Goal: Task Accomplishment & Management: Use online tool/utility

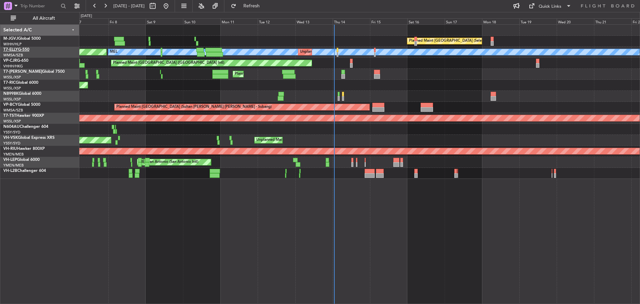
click at [22, 49] on link "T7-ELLY G-550" at bounding box center [16, 50] width 26 height 4
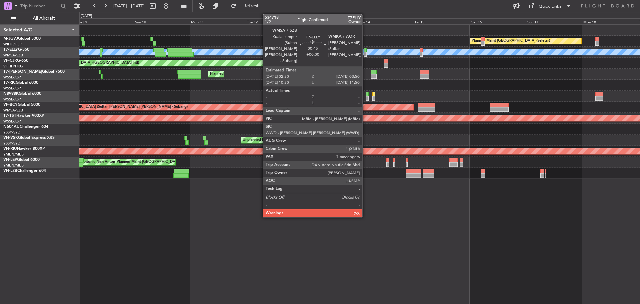
click at [365, 51] on div at bounding box center [365, 50] width 3 height 5
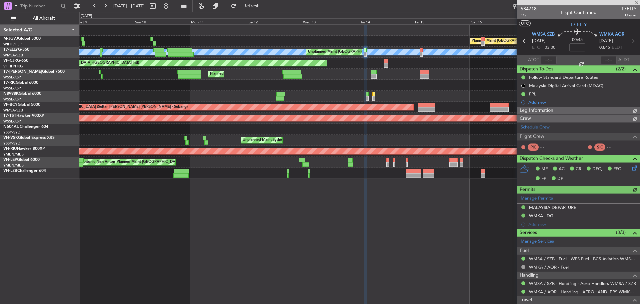
type input "[PERSON_NAME] (KYA)"
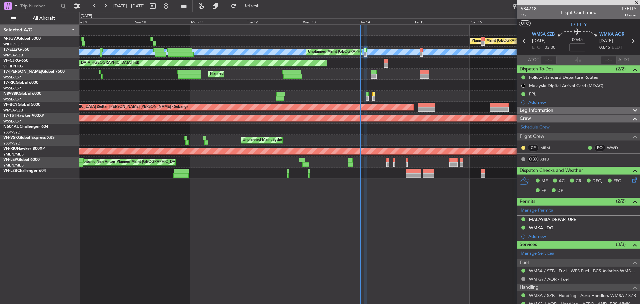
type input "[PERSON_NAME] (KYA)"
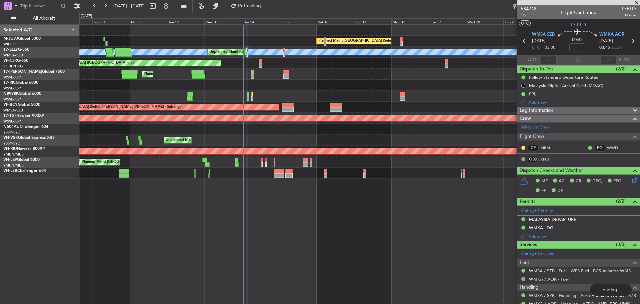
click at [292, 69] on div "Planned Maint [GEOGRAPHIC_DATA] ([GEOGRAPHIC_DATA])" at bounding box center [359, 74] width 561 height 11
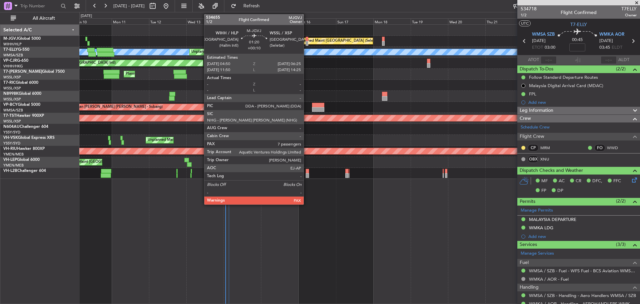
click at [307, 41] on div at bounding box center [307, 43] width 3 height 5
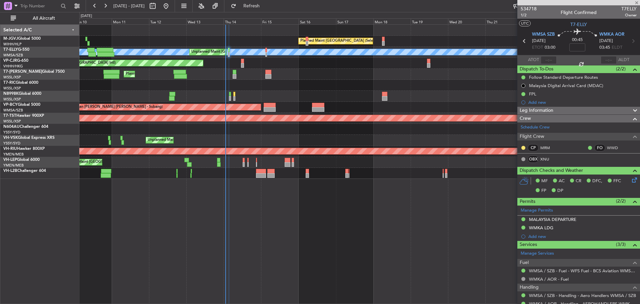
type input "+00:10"
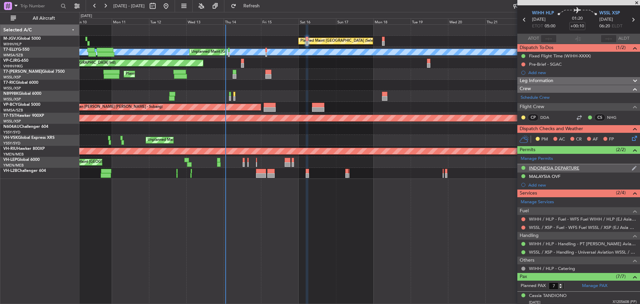
scroll to position [33, 0]
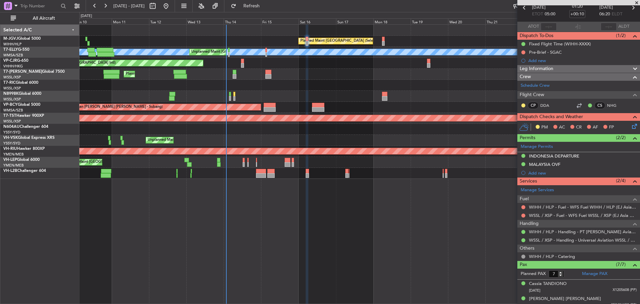
click at [327, 73] on div "Planned Maint [GEOGRAPHIC_DATA] ([GEOGRAPHIC_DATA])" at bounding box center [359, 74] width 561 height 11
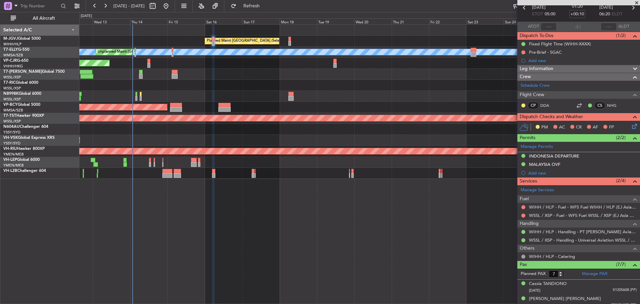
click at [220, 94] on div "Planned Maint [GEOGRAPHIC_DATA] (Seletar) [PERSON_NAME] Unplanned Maint [GEOGRA…" at bounding box center [359, 102] width 561 height 154
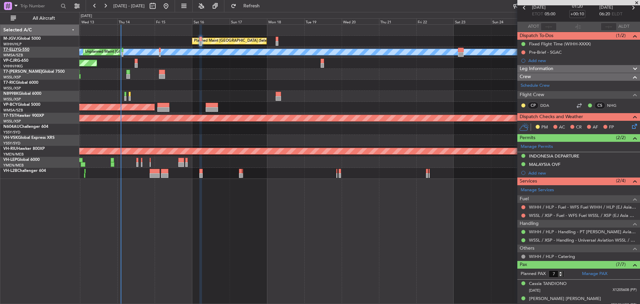
click at [27, 51] on link "T7-ELLY G-550" at bounding box center [16, 50] width 26 height 4
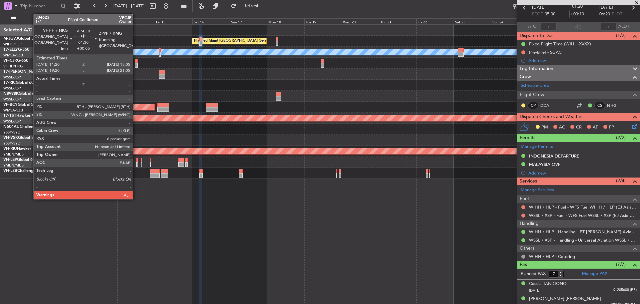
click at [136, 62] on div at bounding box center [136, 61] width 3 height 5
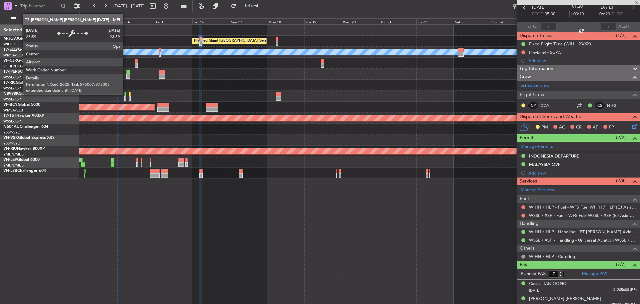
type input "+00:05"
type input "6"
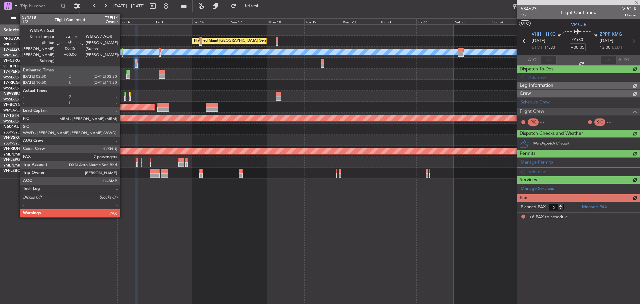
scroll to position [0, 0]
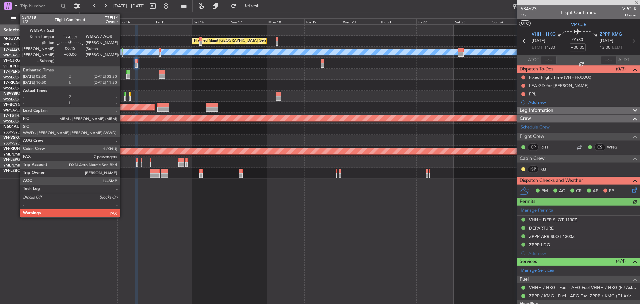
click at [123, 53] on div at bounding box center [123, 54] width 2 height 5
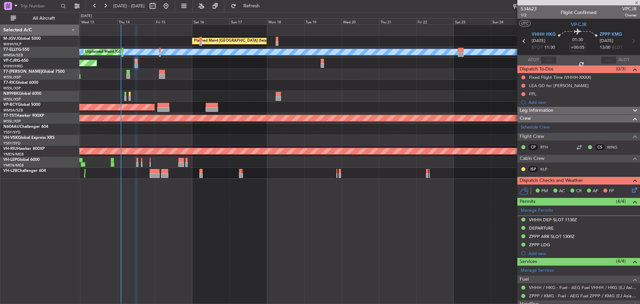
type input "7"
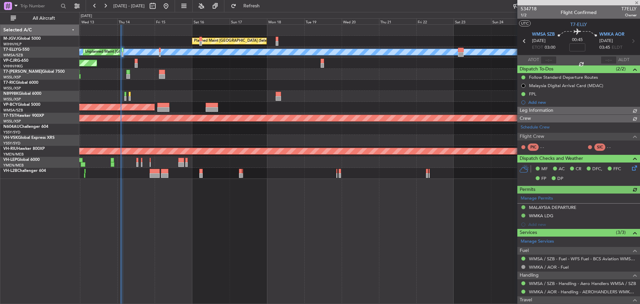
type input "[PERSON_NAME] (KYA)"
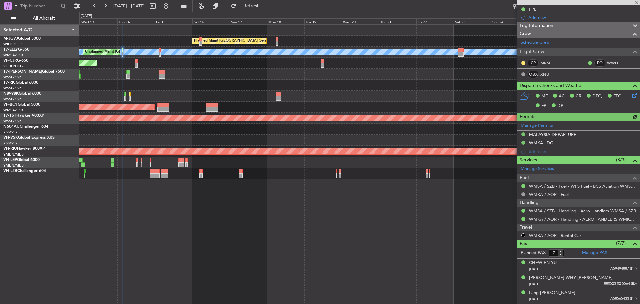
scroll to position [144, 0]
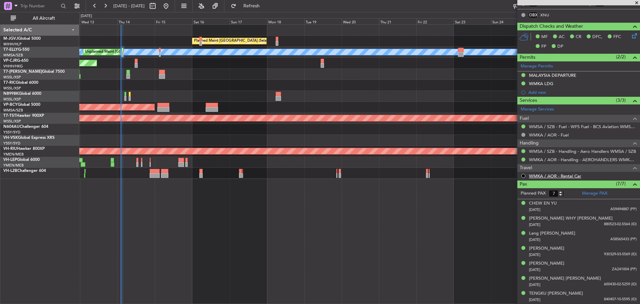
click at [570, 174] on link "WMKA / AOR - Rental Car" at bounding box center [555, 176] width 52 height 6
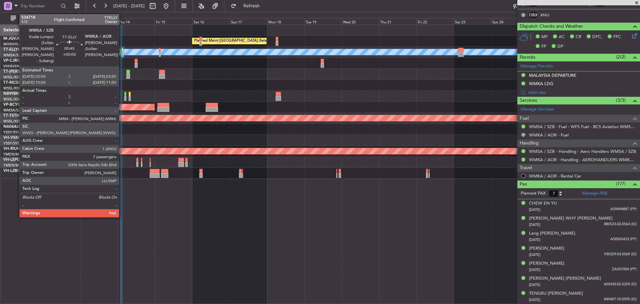
click at [122, 54] on div at bounding box center [123, 54] width 2 height 5
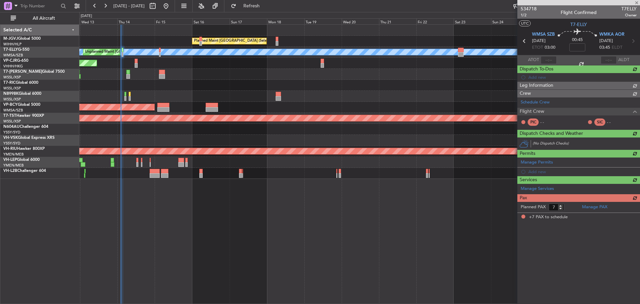
scroll to position [0, 0]
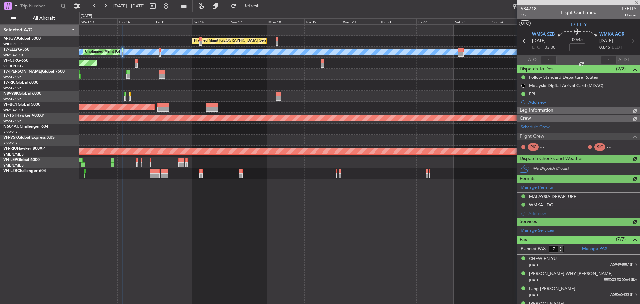
type input "[PERSON_NAME] (KYA)"
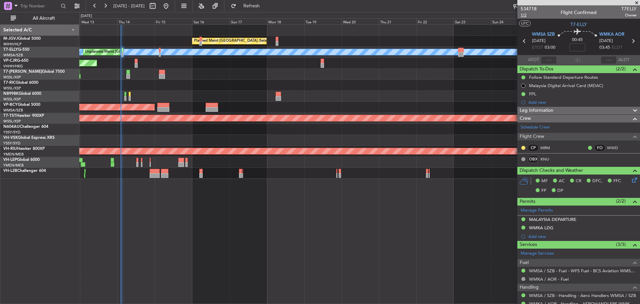
click at [524, 17] on span "1/2" at bounding box center [529, 15] width 16 height 6
click at [264, 6] on span "Refresh" at bounding box center [252, 6] width 28 height 5
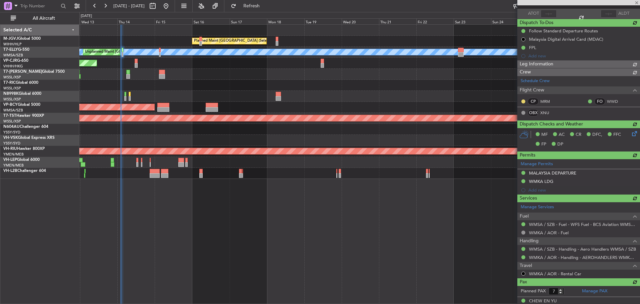
scroll to position [100, 0]
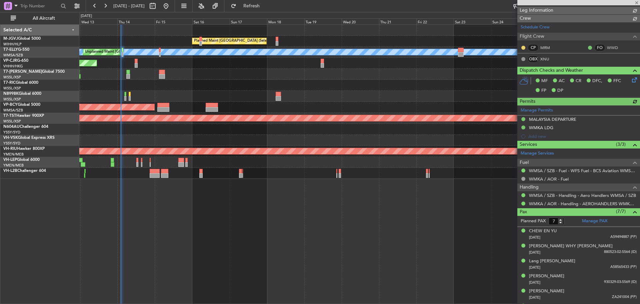
type input "[PERSON_NAME] (KYA)"
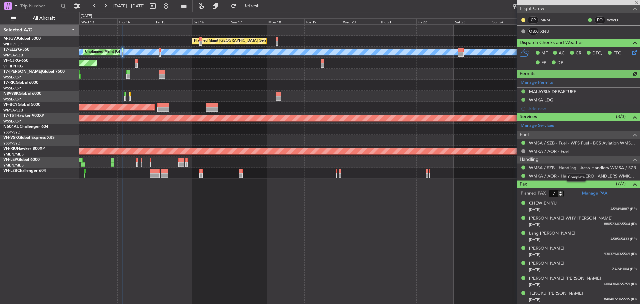
scroll to position [0, 0]
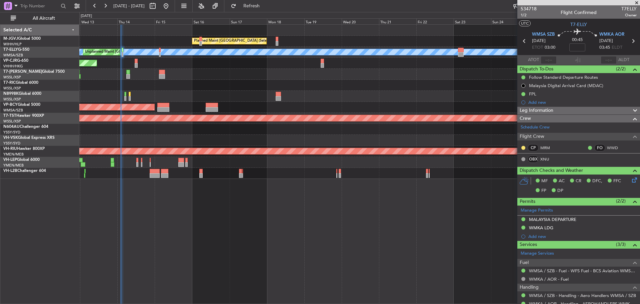
click at [629, 40] on icon at bounding box center [633, 41] width 9 height 9
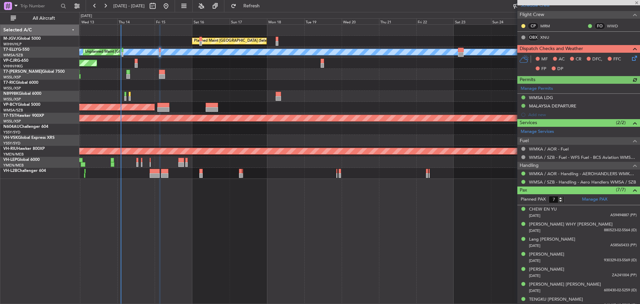
scroll to position [119, 0]
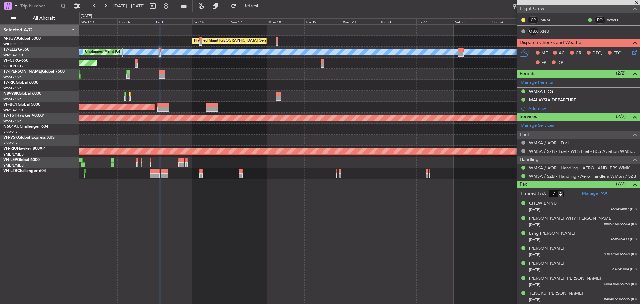
click at [222, 79] on div "Planned Maint [GEOGRAPHIC_DATA] ([GEOGRAPHIC_DATA])" at bounding box center [359, 74] width 561 height 11
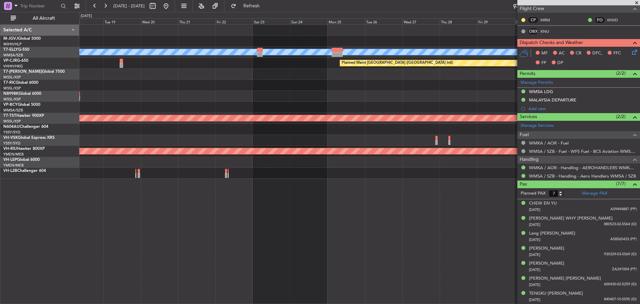
click at [229, 82] on div at bounding box center [359, 85] width 561 height 11
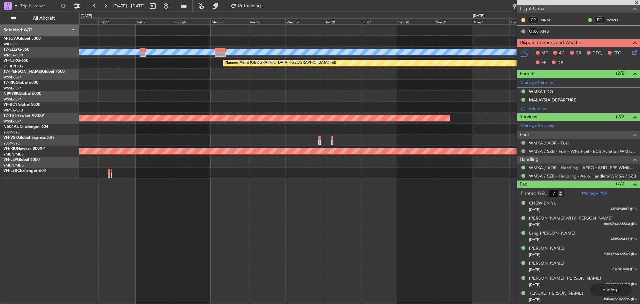
click at [278, 81] on div "Planned Maint [GEOGRAPHIC_DATA] (Seletar) [PERSON_NAME] Planned Maint [GEOGRAPH…" at bounding box center [359, 102] width 561 height 154
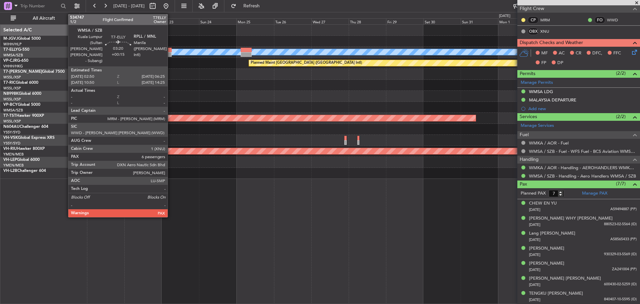
click at [171, 54] on div at bounding box center [169, 54] width 6 height 5
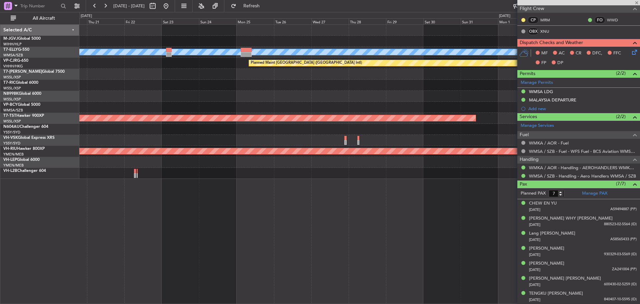
type input "+00:15"
type input "6"
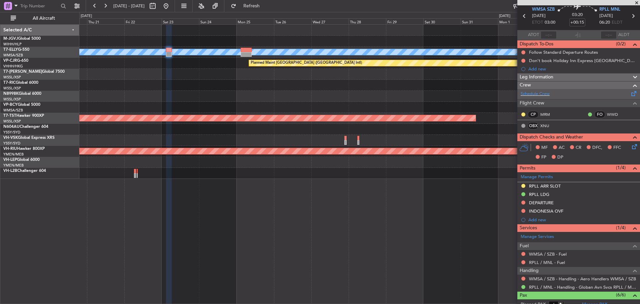
scroll to position [0, 0]
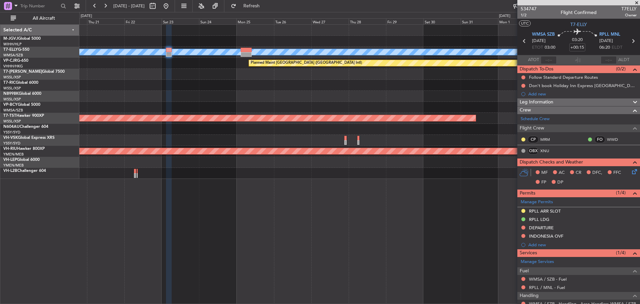
click at [630, 42] on icon at bounding box center [633, 41] width 9 height 9
type input "11"
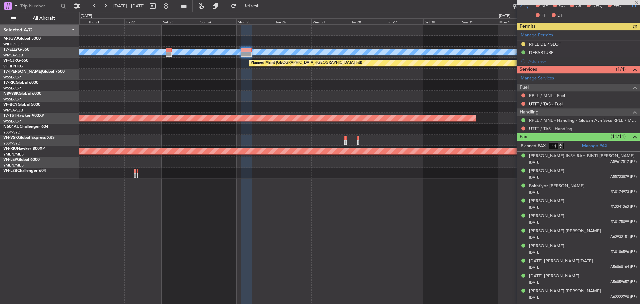
scroll to position [179, 0]
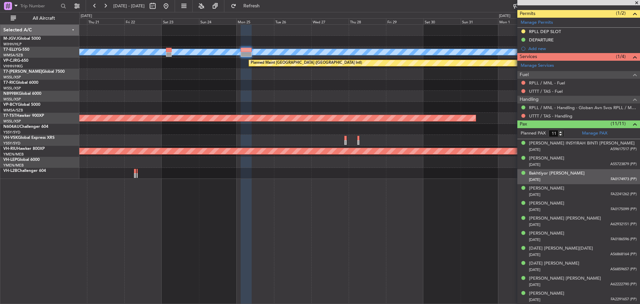
click at [582, 179] on div "[DATE] FA0174973 (PP)" at bounding box center [583, 179] width 108 height 7
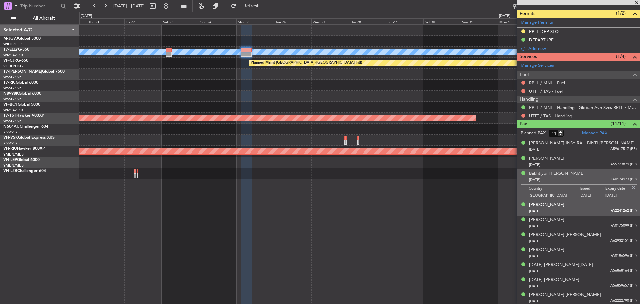
click at [580, 210] on div "[DATE] FA2241262 (PP)" at bounding box center [583, 211] width 108 height 7
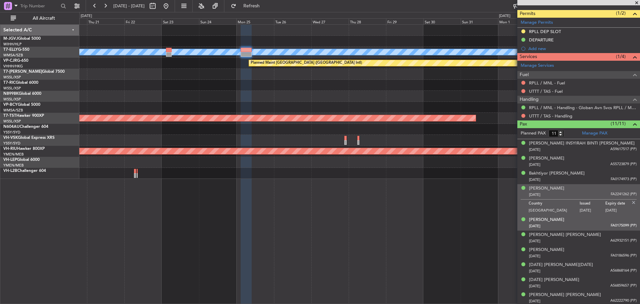
click at [581, 227] on div "[DATE] FA0175099 (PP)" at bounding box center [583, 226] width 108 height 7
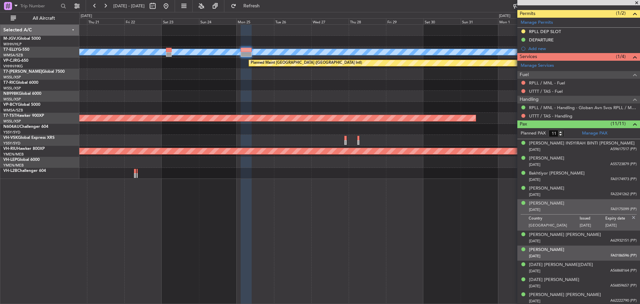
click at [578, 254] on div "[DATE] FA0186596 (PP)" at bounding box center [583, 256] width 108 height 7
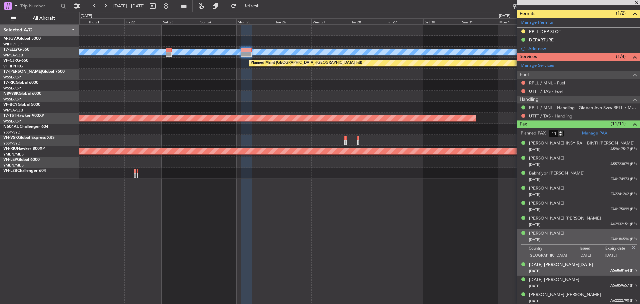
click at [582, 271] on div "[DATE] A56868164 (PP)" at bounding box center [583, 271] width 108 height 7
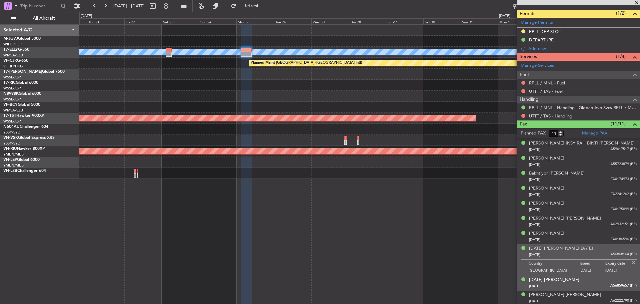
click at [583, 286] on div "[DATE] A56859657 (PP)" at bounding box center [583, 286] width 108 height 7
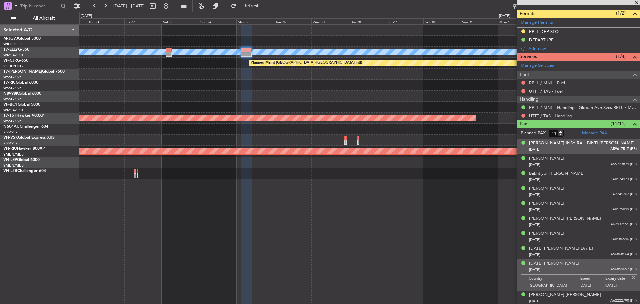
scroll to position [0, 0]
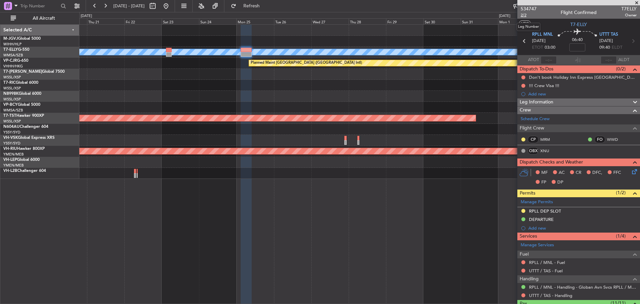
click at [525, 15] on span "2/2" at bounding box center [529, 15] width 16 height 6
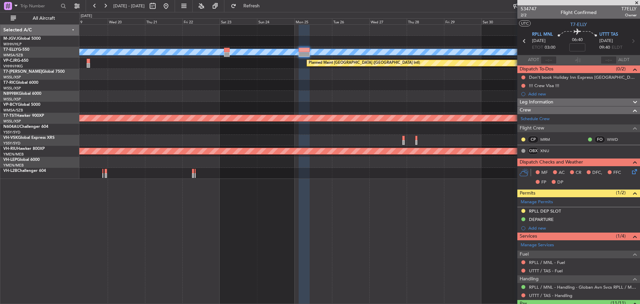
click at [247, 87] on div at bounding box center [359, 85] width 561 height 11
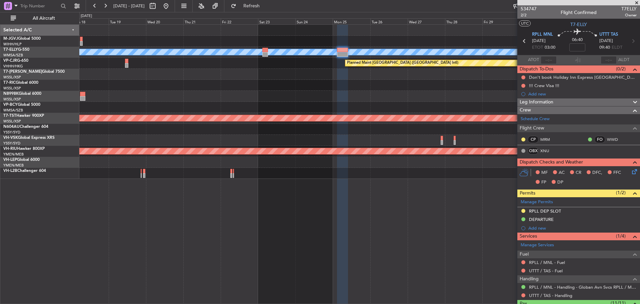
click at [253, 86] on div at bounding box center [359, 85] width 561 height 11
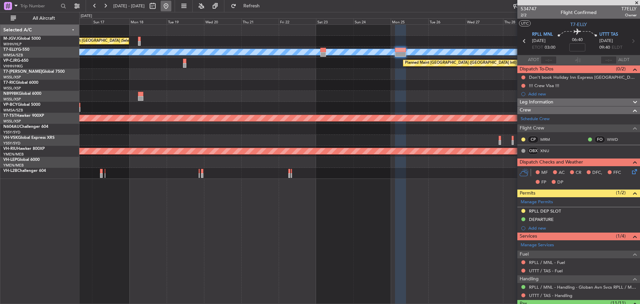
click at [171, 8] on button at bounding box center [166, 6] width 11 height 11
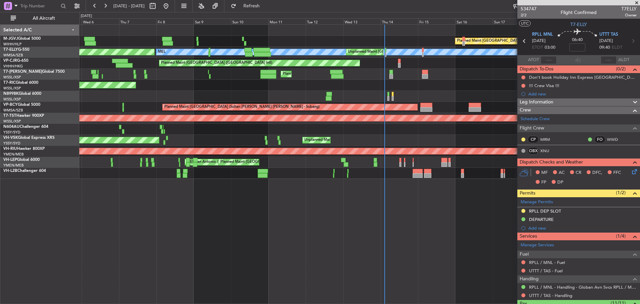
click at [398, 98] on div "Planned Maint [GEOGRAPHIC_DATA] (Seletar) [PERSON_NAME] Unplanned Maint [GEOGRA…" at bounding box center [359, 102] width 561 height 154
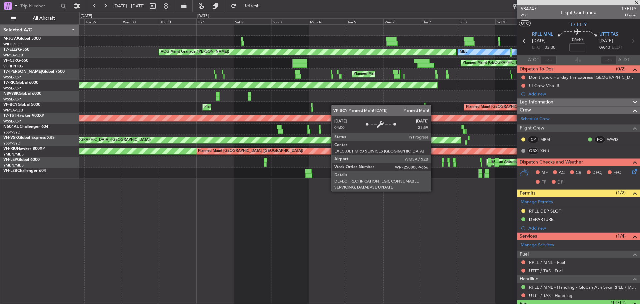
click at [495, 105] on div "Planned Maint [GEOGRAPHIC_DATA] (Seletar) [PERSON_NAME] AOG Maint Granada ([PER…" at bounding box center [359, 102] width 561 height 154
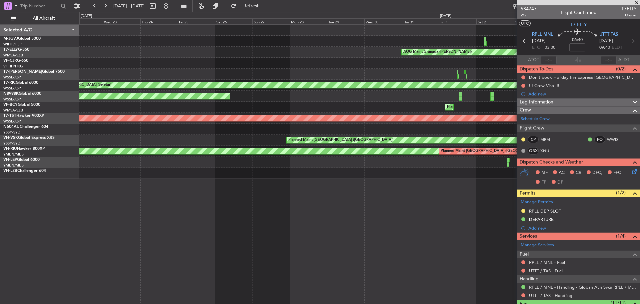
click at [404, 99] on div "[PERSON_NAME] [GEOGRAPHIC_DATA] (Seletar)" at bounding box center [359, 96] width 561 height 11
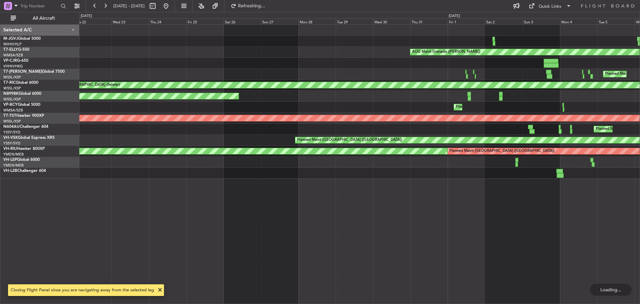
click at [403, 86] on div "Planned Maint [GEOGRAPHIC_DATA] (Seletar)" at bounding box center [359, 85] width 561 height 11
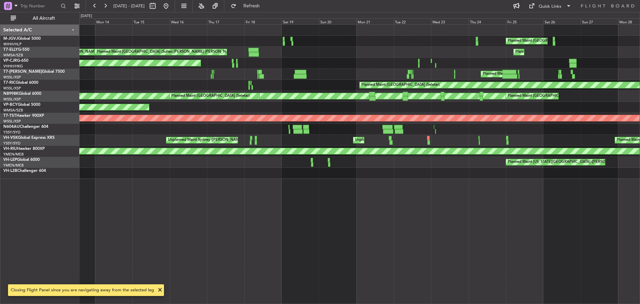
click at [375, 76] on div "Planned Maint [GEOGRAPHIC_DATA] ([GEOGRAPHIC_DATA])" at bounding box center [359, 74] width 561 height 11
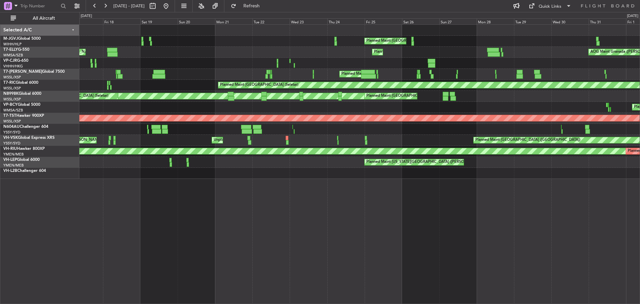
click at [301, 47] on div "Planned Maint Sharjah (Sharjah Intl) [PERSON_NAME] (Sultan [PERSON_NAME] [PERSO…" at bounding box center [359, 52] width 561 height 11
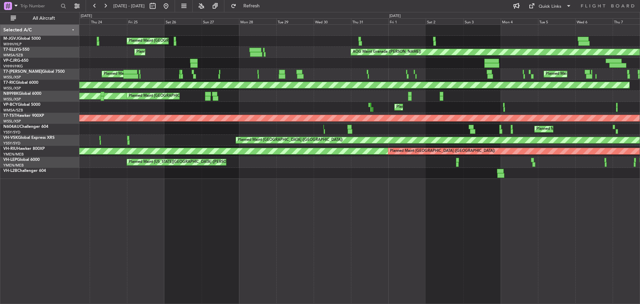
click at [286, 49] on div "Planned Maint Sharjah (Sharjah Intl) AOG Maint Granada ([PERSON_NAME]) [PERSON_…" at bounding box center [359, 52] width 561 height 11
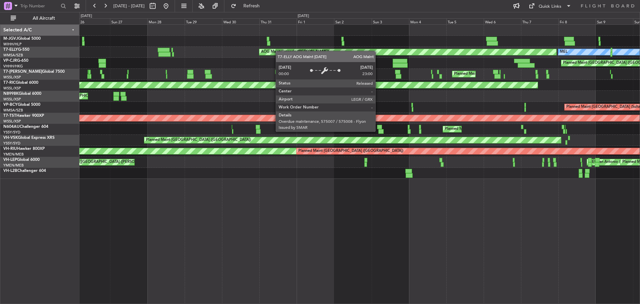
click at [261, 54] on div "AOG Maint Granada ([PERSON_NAME])" at bounding box center [295, 52] width 68 height 10
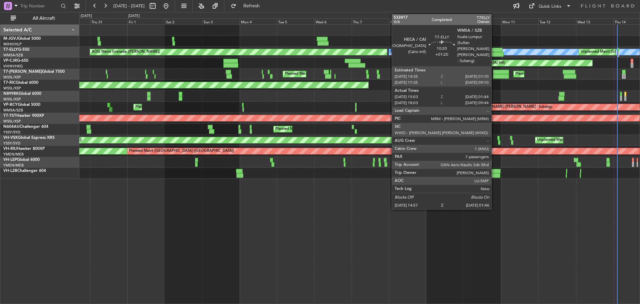
click at [494, 53] on div at bounding box center [495, 54] width 17 height 5
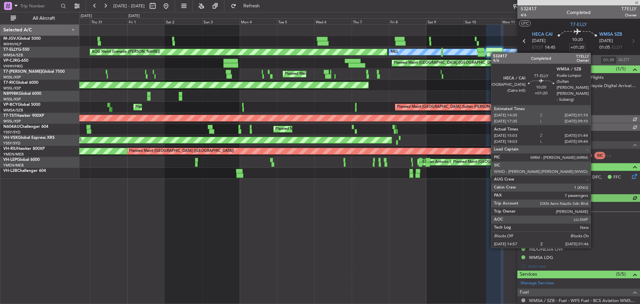
type input "[PERSON_NAME] (KYA)"
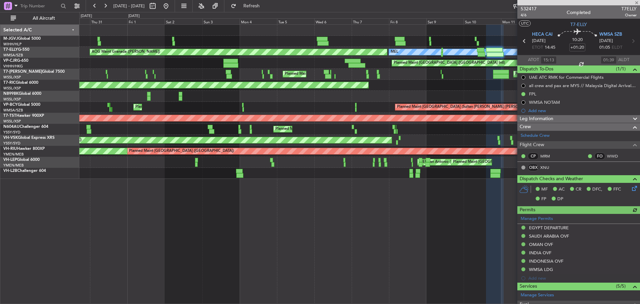
type input "18:13"
type input "09:39"
type input "15:13"
type input "01:39"
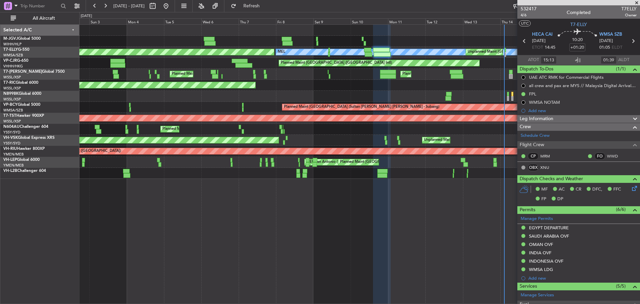
click at [338, 77] on div "Planned Maint [GEOGRAPHIC_DATA] (Seletar) AOG Maint Granada ([PERSON_NAME]) [PE…" at bounding box center [359, 102] width 561 height 154
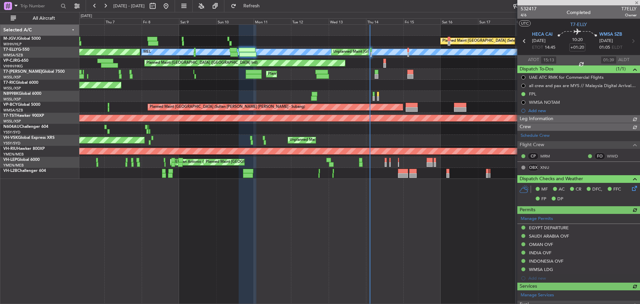
type input "[PERSON_NAME] (KYA)"
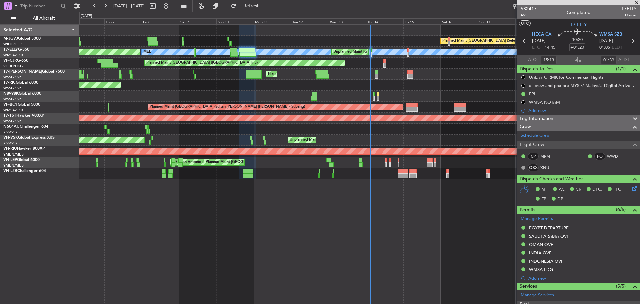
type input "[PERSON_NAME] (KYA)"
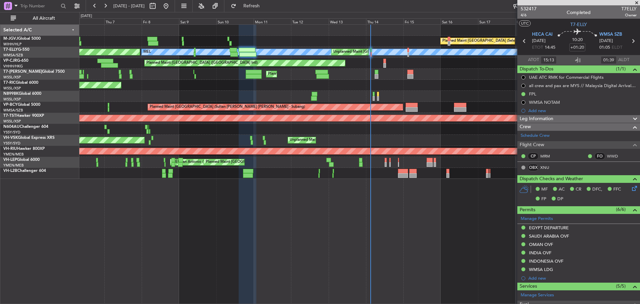
type input "[PERSON_NAME] (KYA)"
